Goal: Navigation & Orientation: Go to known website

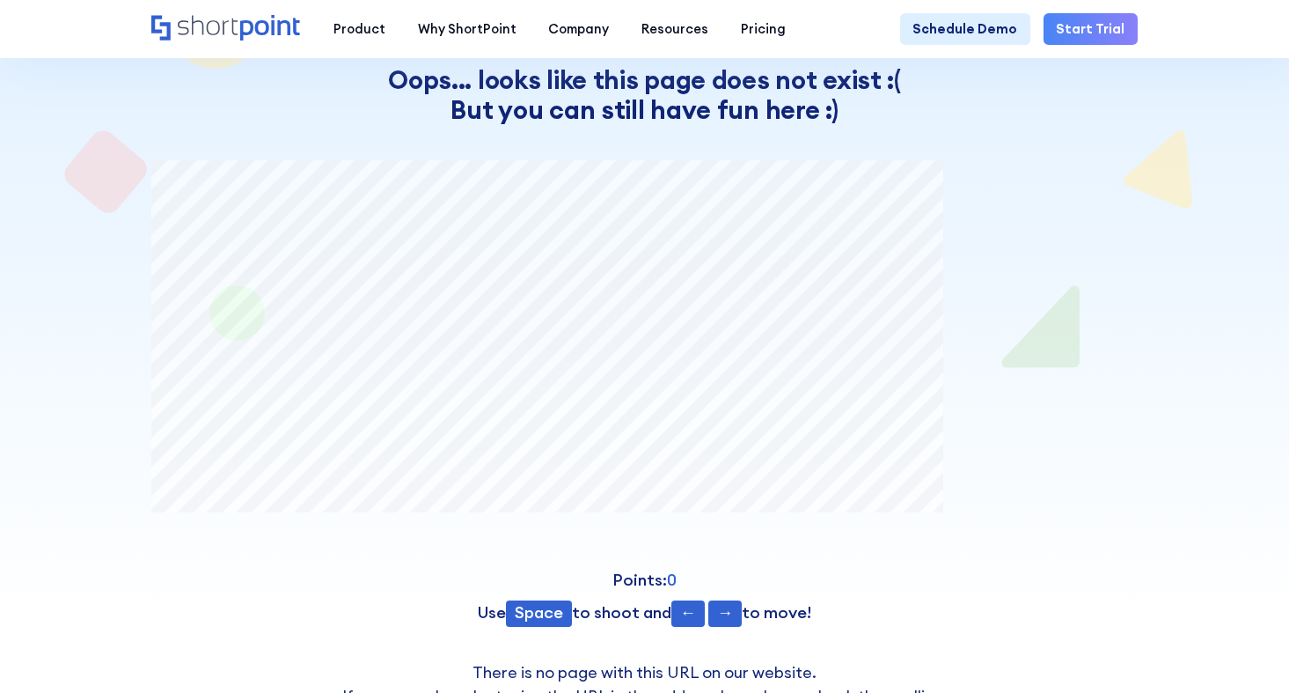
scroll to position [70, 0]
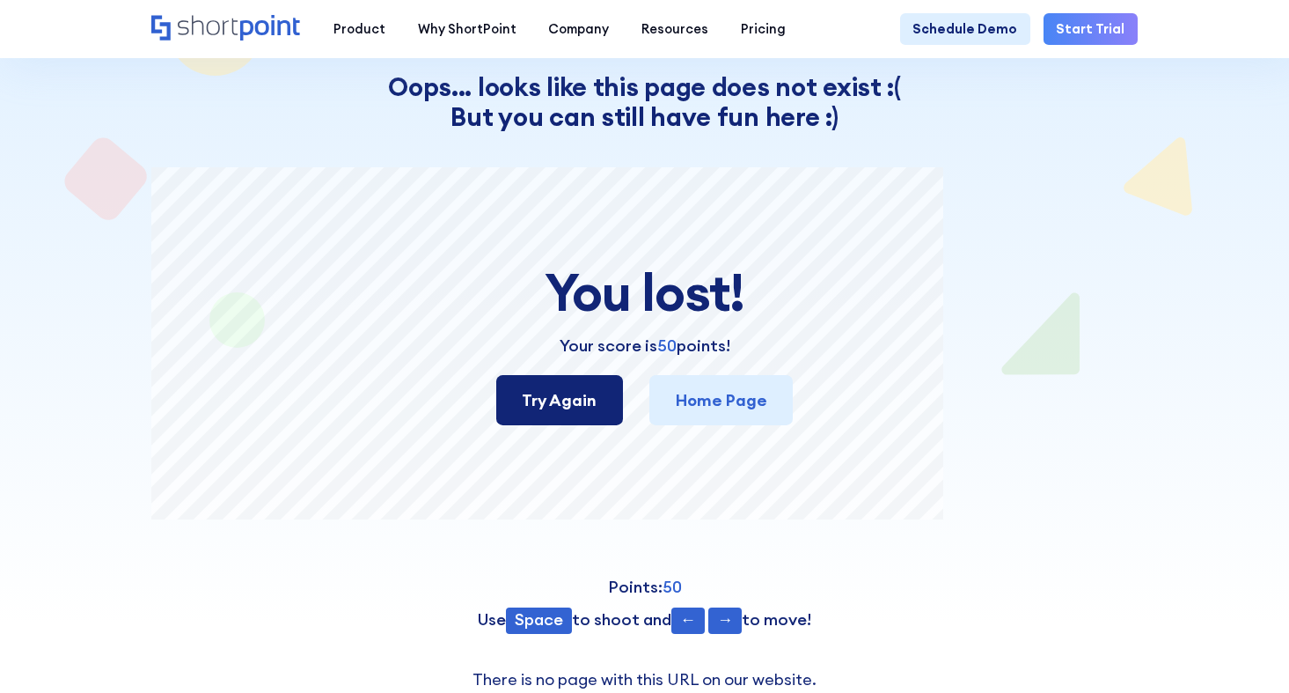
click at [566, 415] on link "Try Again" at bounding box center [559, 400] width 127 height 50
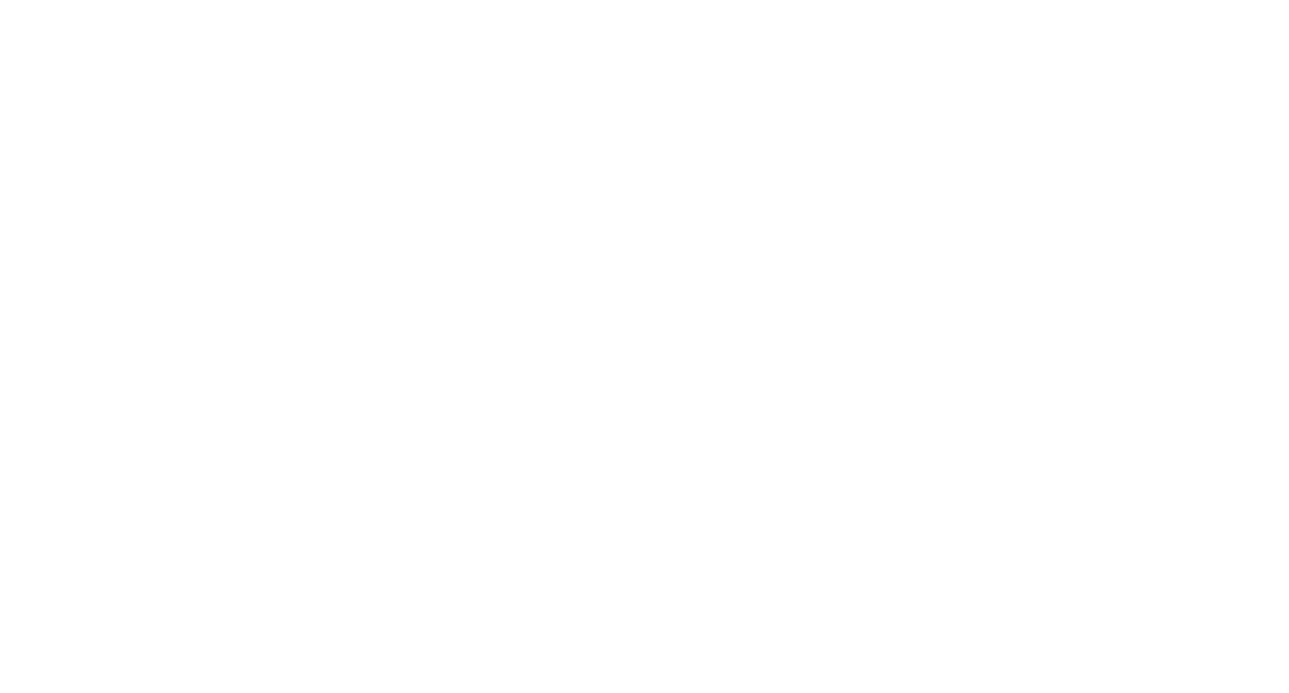
scroll to position [1, 0]
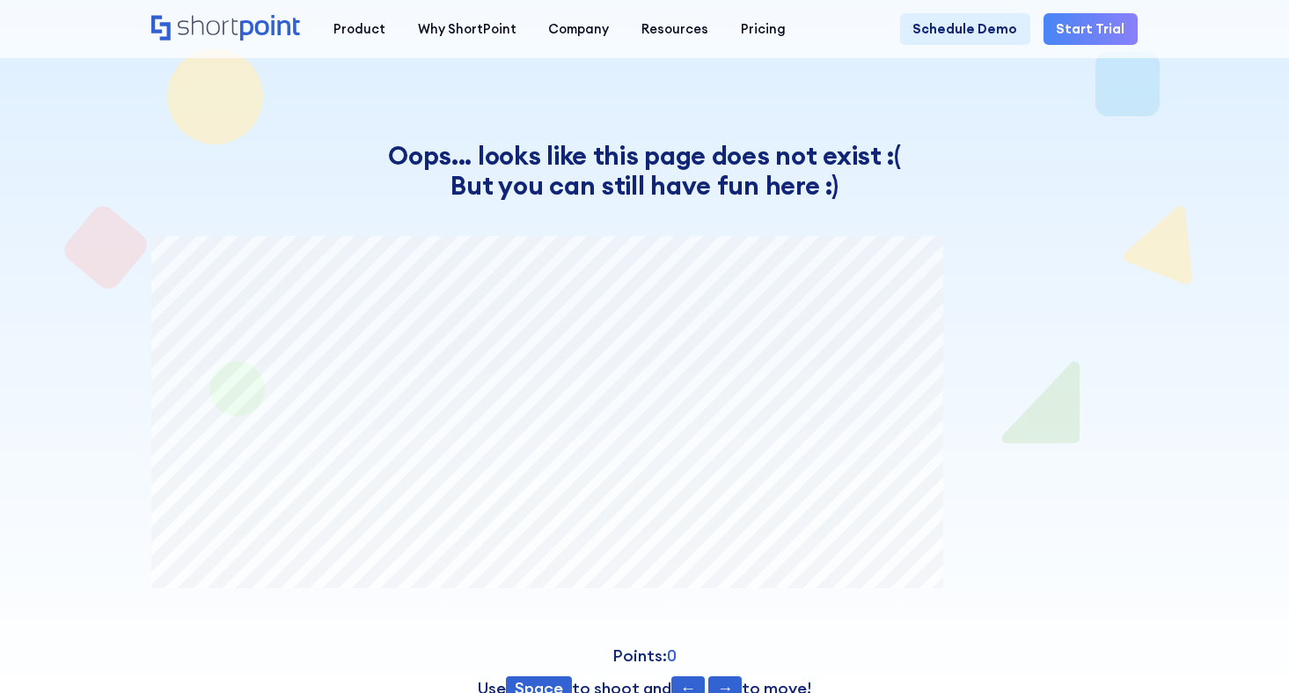
click at [543, 680] on span "Space" at bounding box center [539, 689] width 66 height 26
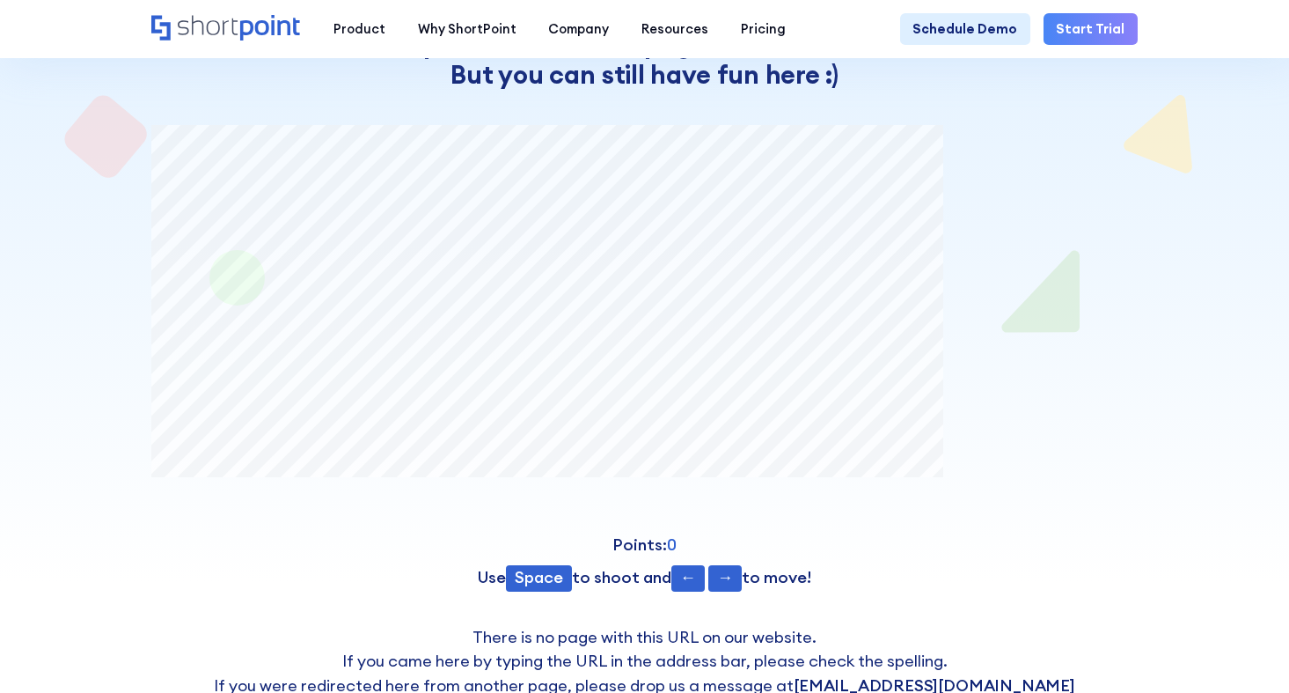
scroll to position [110, 0]
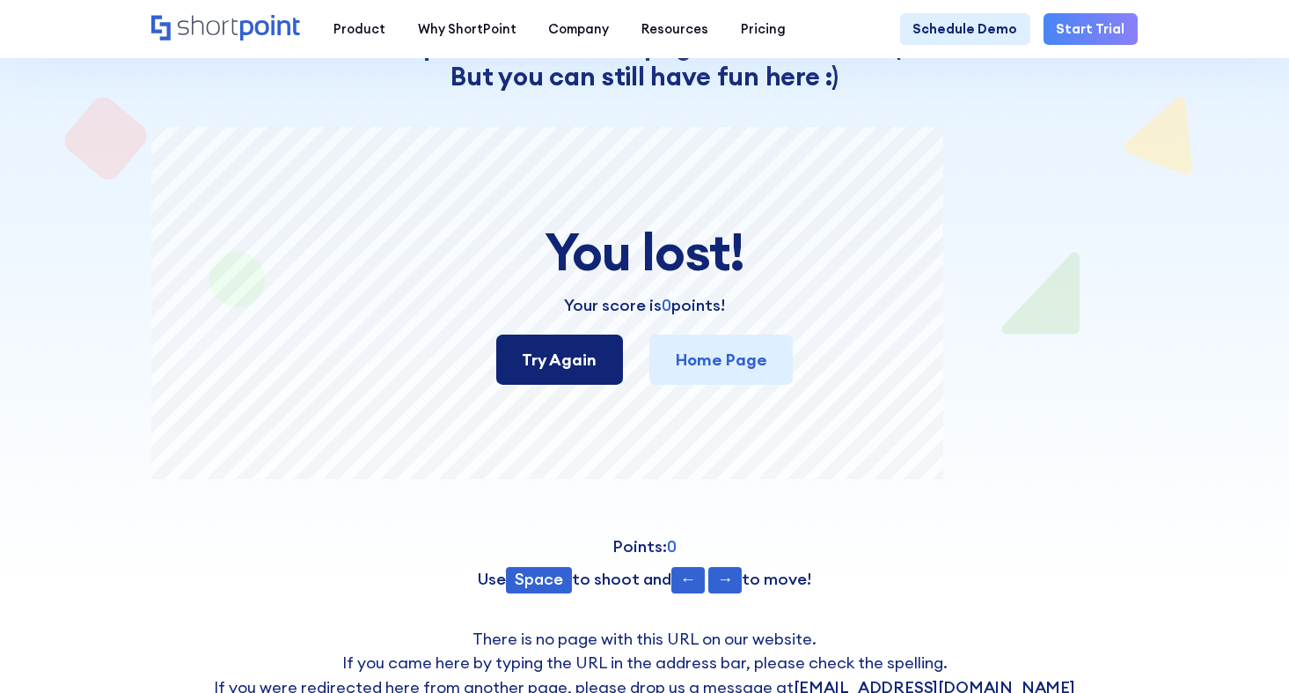
click at [575, 348] on link "Try Again" at bounding box center [559, 359] width 127 height 50
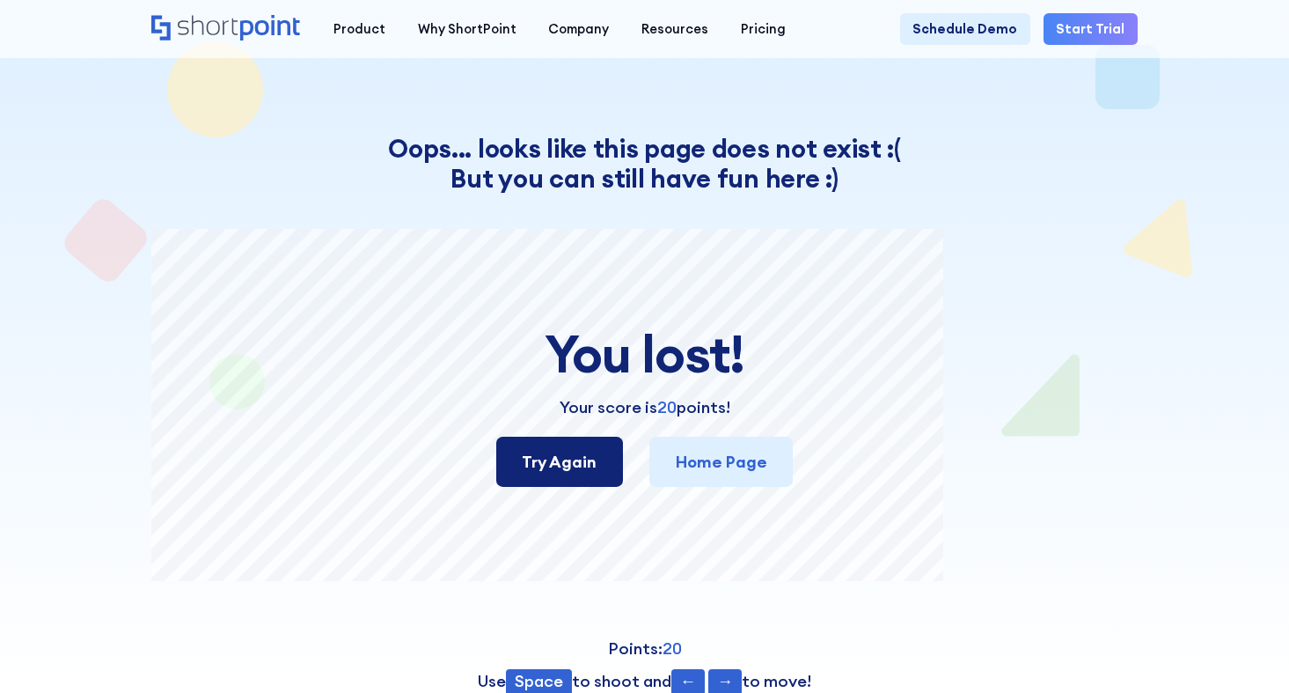
scroll to position [10, 0]
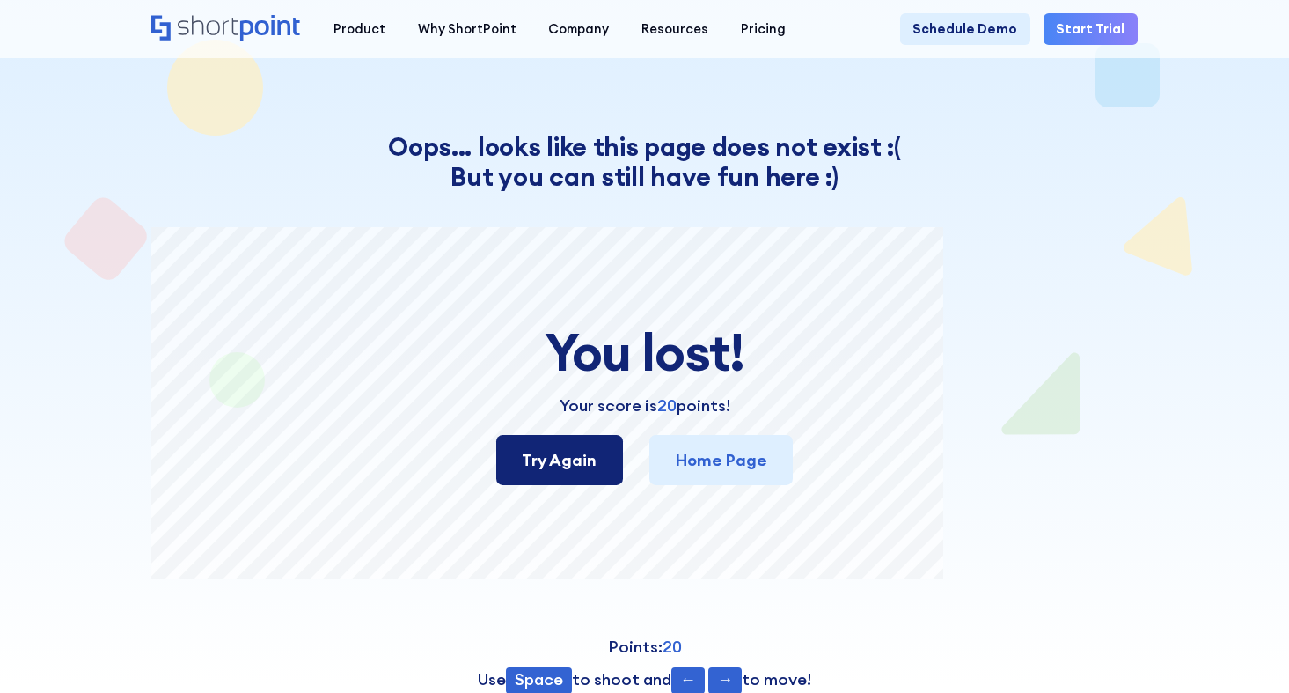
click at [606, 468] on link "Try Again" at bounding box center [559, 460] width 127 height 50
